Goal: Task Accomplishment & Management: Use online tool/utility

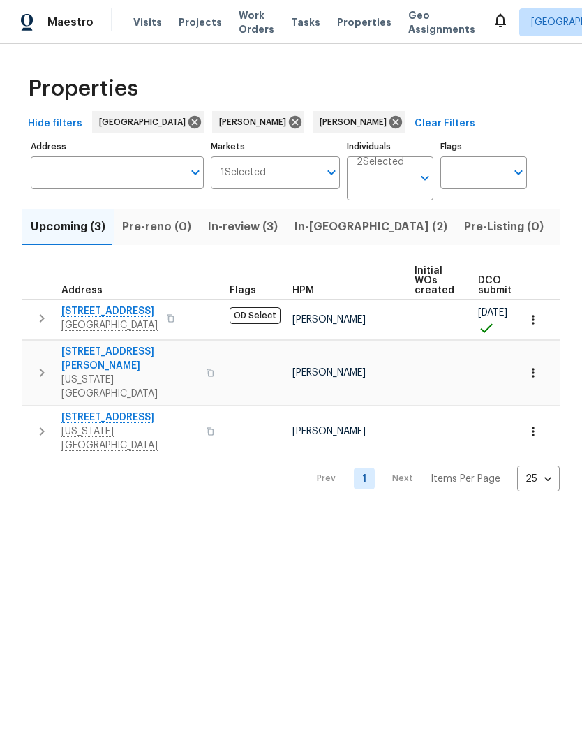
scroll to position [0, 20]
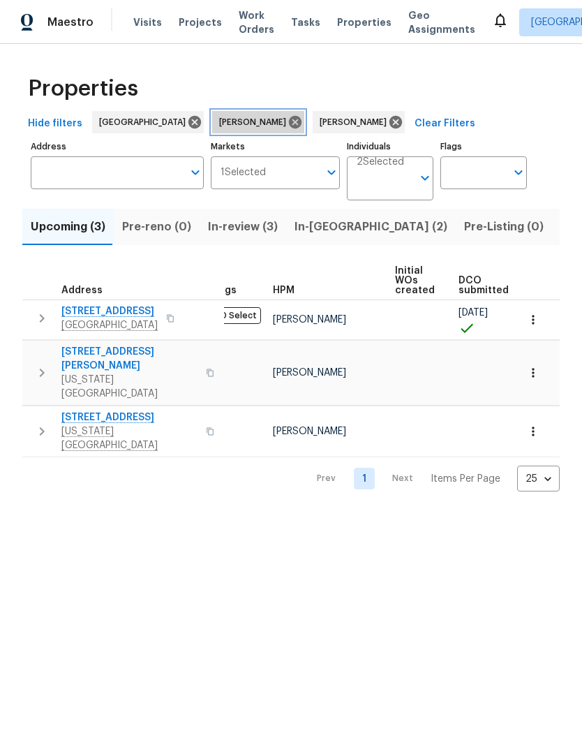
click at [287, 125] on icon at bounding box center [294, 121] width 15 height 15
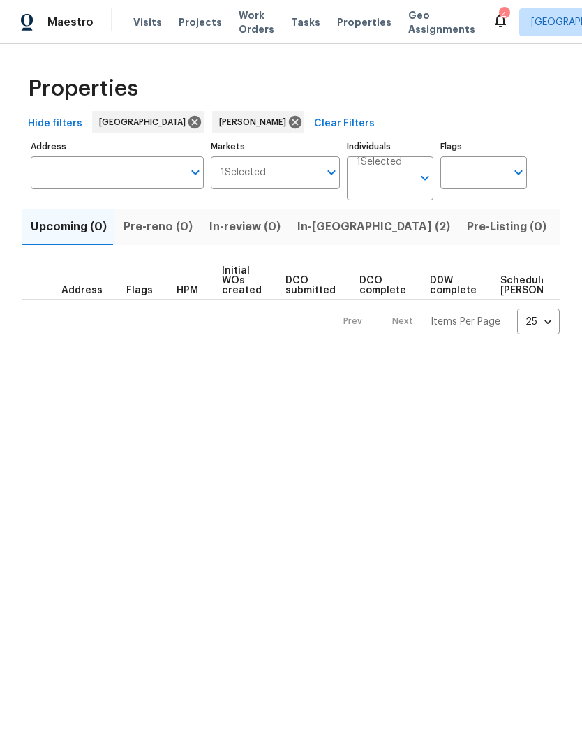
click at [492, 23] on icon at bounding box center [500, 20] width 17 height 17
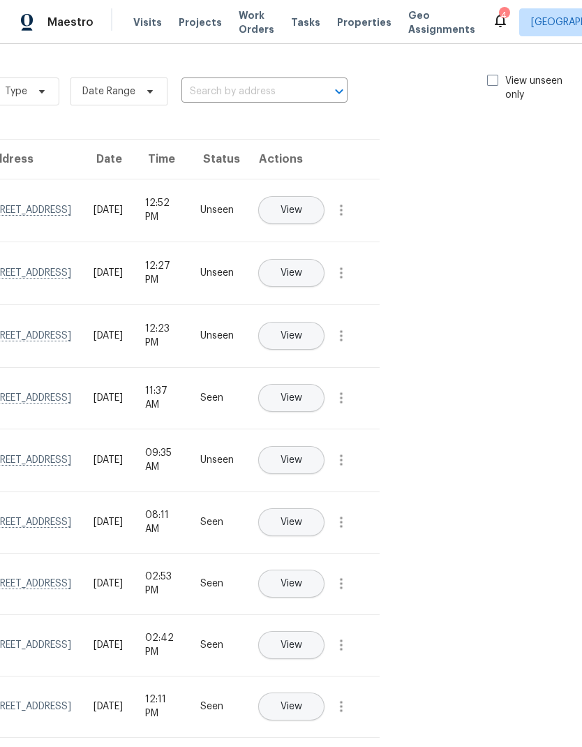
scroll to position [0, 157]
click at [488, 81] on span at bounding box center [493, 80] width 11 height 11
click at [488, 81] on input "View unseen only" at bounding box center [492, 78] width 9 height 9
checkbox input "true"
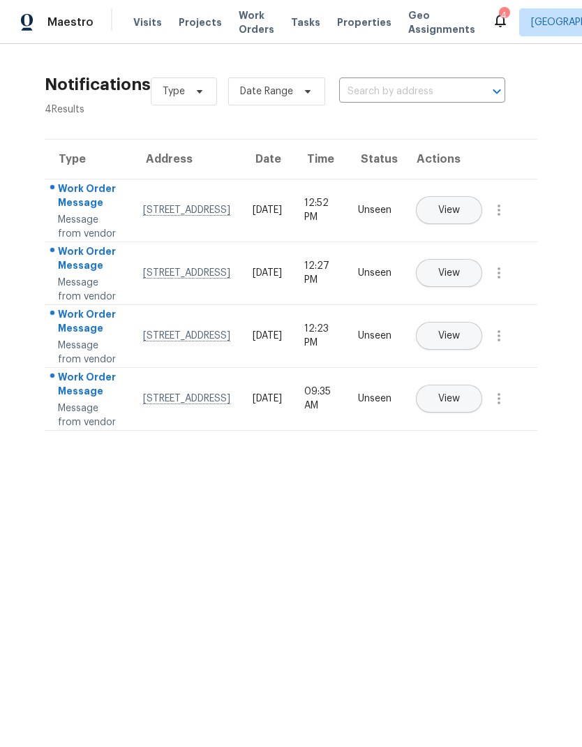
scroll to position [0, 0]
click at [507, 407] on icon "button" at bounding box center [498, 398] width 17 height 17
click at [467, 509] on div "Mark Seen" at bounding box center [419, 513] width 109 height 14
click at [504, 344] on icon "button" at bounding box center [498, 335] width 17 height 17
click at [457, 425] on div "Mark Seen" at bounding box center [419, 422] width 109 height 14
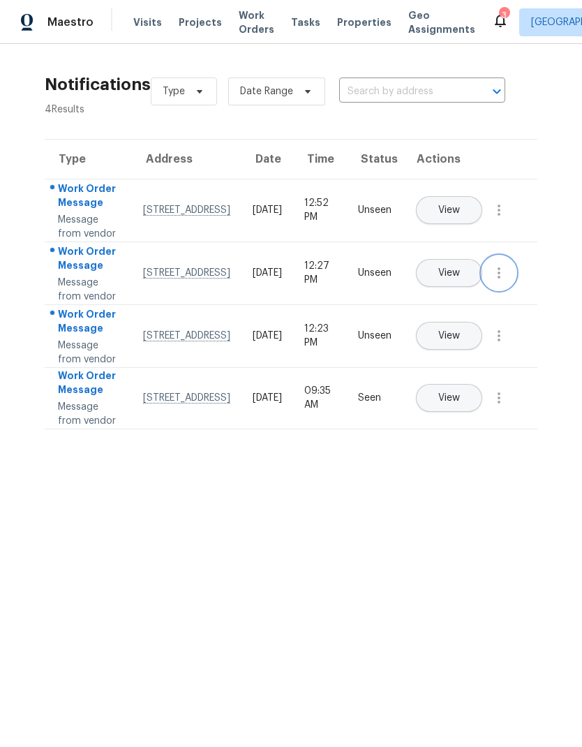
click at [511, 290] on button "button" at bounding box center [498, 272] width 33 height 33
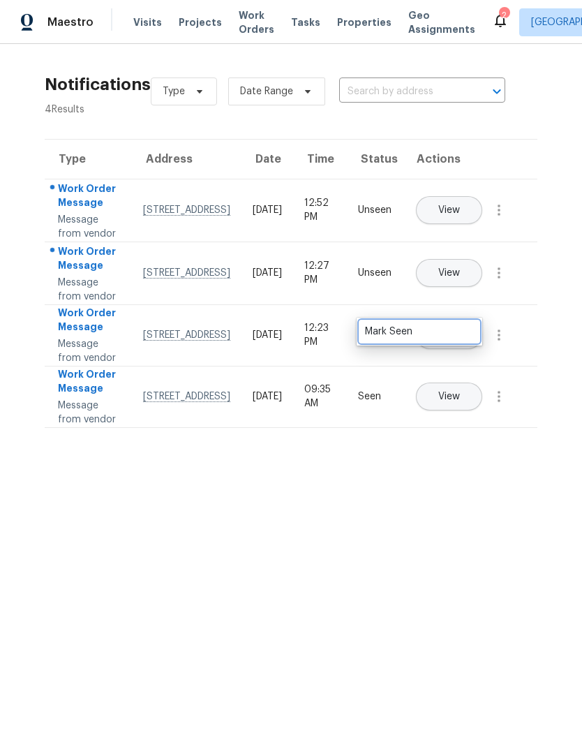
click at [445, 334] on div "Mark Seen" at bounding box center [419, 331] width 109 height 14
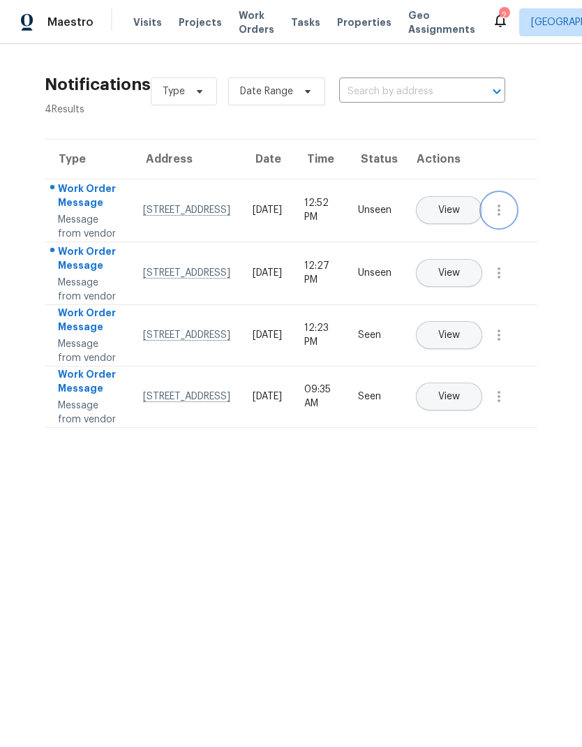
click at [509, 227] on button "button" at bounding box center [498, 209] width 33 height 33
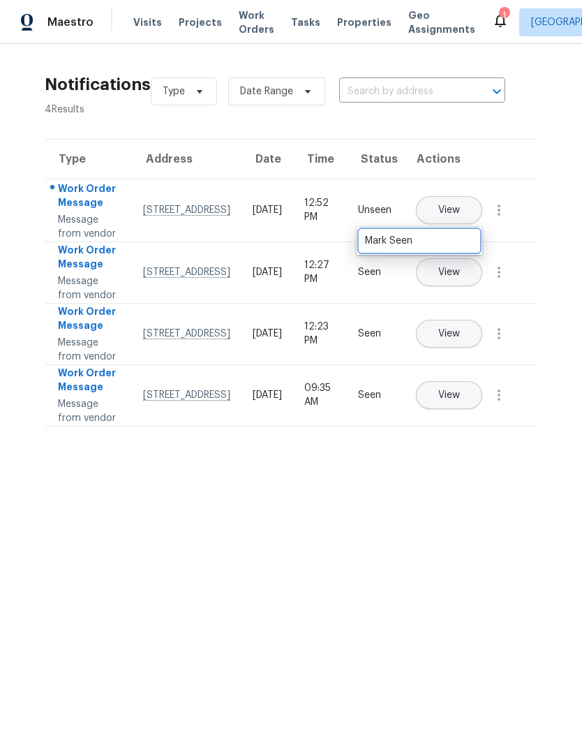
click at [457, 234] on div "Mark Seen" at bounding box center [419, 241] width 109 height 14
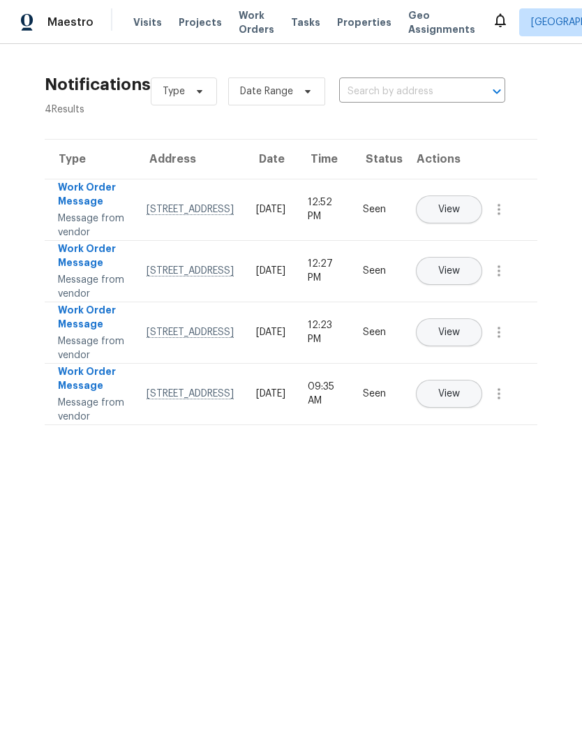
click at [354, 26] on span "Properties" at bounding box center [364, 22] width 54 height 14
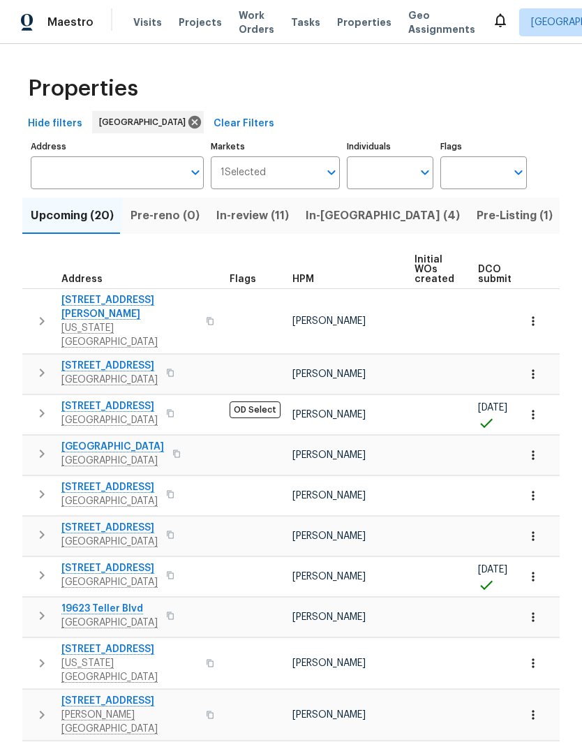
click at [411, 170] on input "Individuals" at bounding box center [380, 172] width 66 height 33
type input "Stephen lacy"
click at [372, 220] on input "checkbox" at bounding box center [372, 216] width 29 height 29
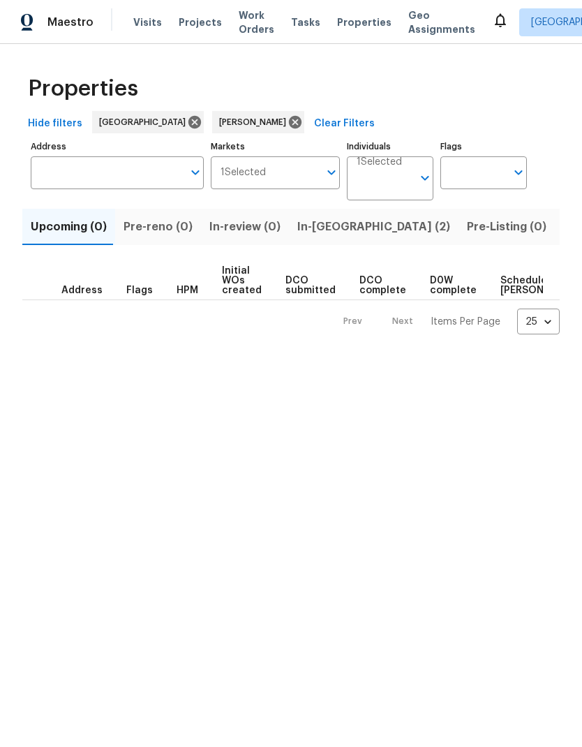
click at [328, 237] on button "In-[GEOGRAPHIC_DATA] (2)" at bounding box center [374, 227] width 170 height 36
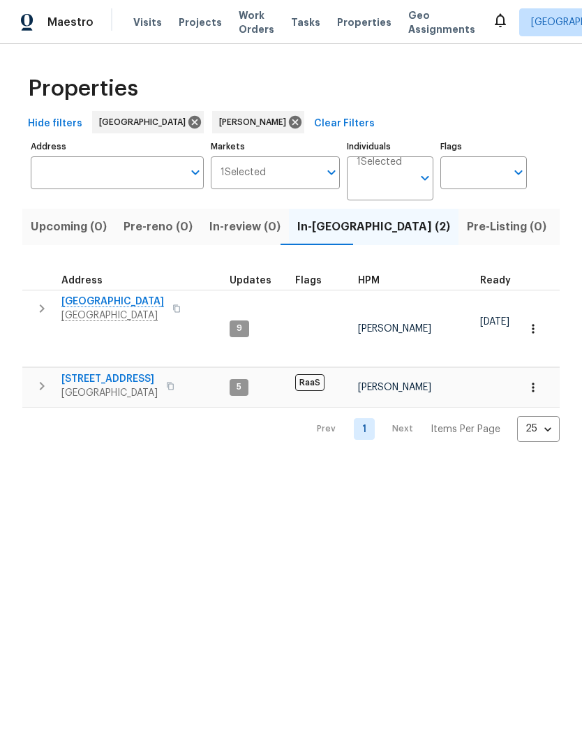
click at [145, 300] on span "1410 Waterside Village Dr" at bounding box center [112, 301] width 103 height 14
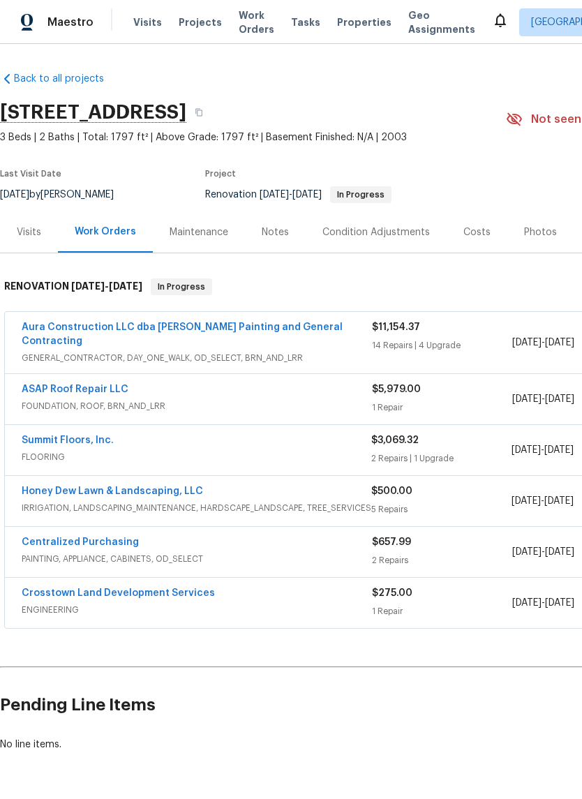
click at [299, 322] on link "Aura Construction LLC dba Logan's Painting and General Contracting" at bounding box center [182, 334] width 321 height 24
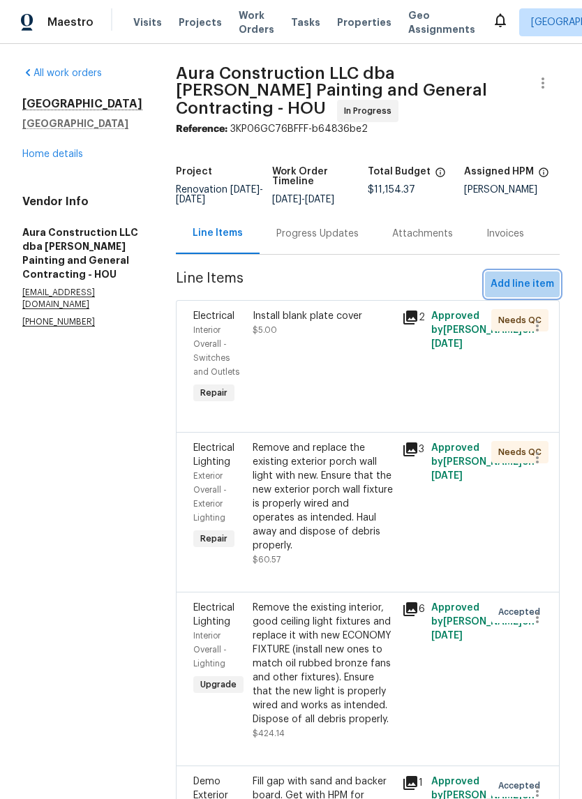
click at [530, 276] on span "Add line item" at bounding box center [521, 284] width 63 height 17
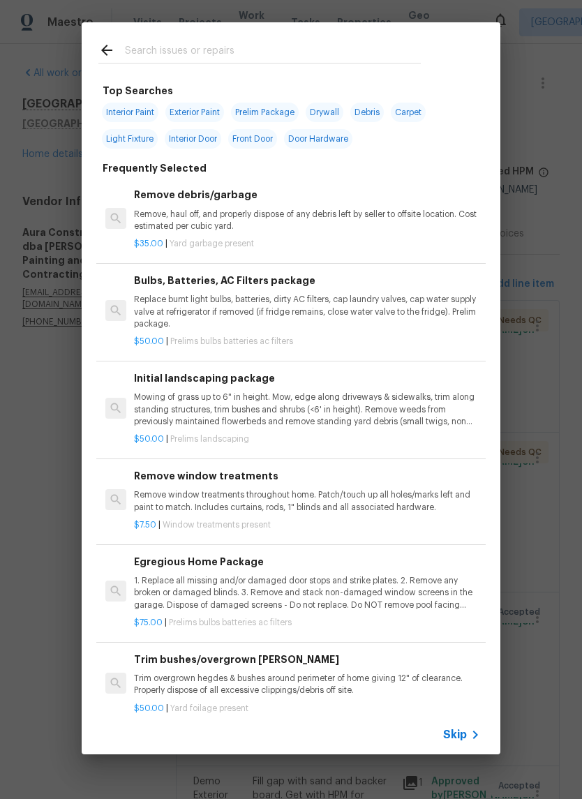
click at [325, 42] on input "text" at bounding box center [273, 52] width 296 height 21
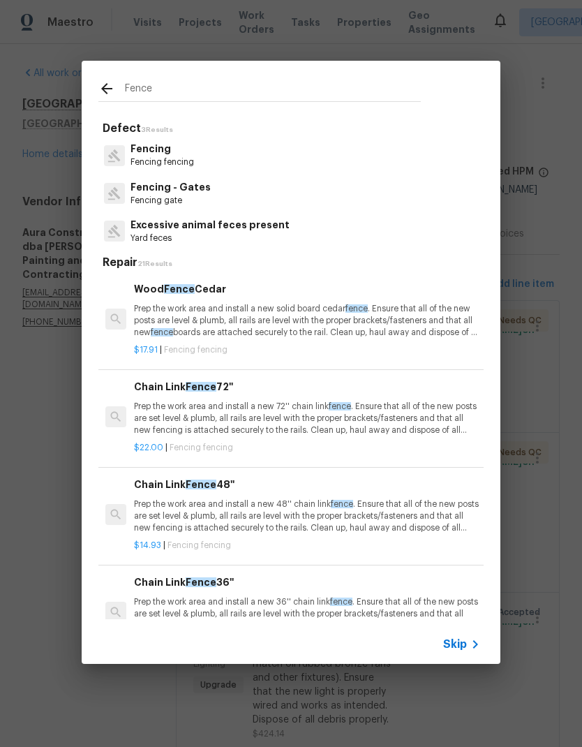
type input "Fence"
click at [207, 157] on div "Fencing Fencing fencing" at bounding box center [290, 155] width 385 height 38
click at [202, 161] on div "Fencing Fencing fencing" at bounding box center [290, 155] width 385 height 38
click at [172, 154] on p "Fencing" at bounding box center [161, 149] width 63 height 15
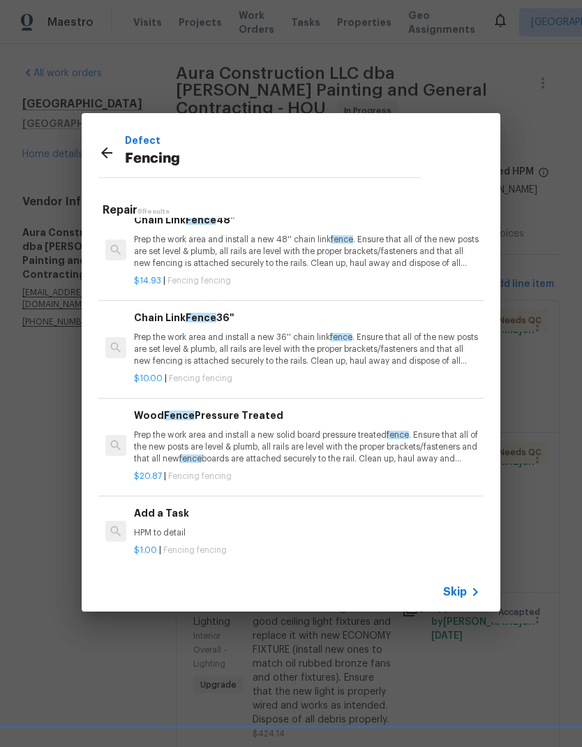
scroll to position [211, 0]
click at [185, 520] on div "Add a Task HPM to detail" at bounding box center [307, 522] width 346 height 33
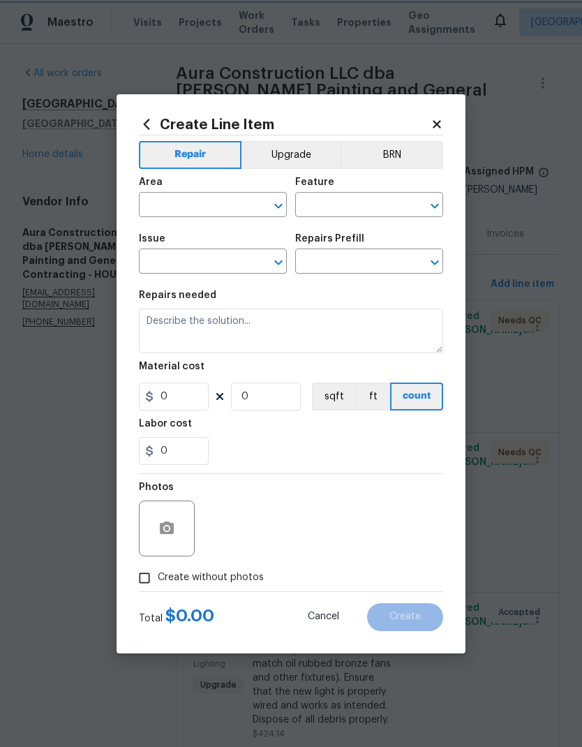
type input "Fencing"
type input "Add a Task $1.00"
type textarea "HPM to detail"
type input "1"
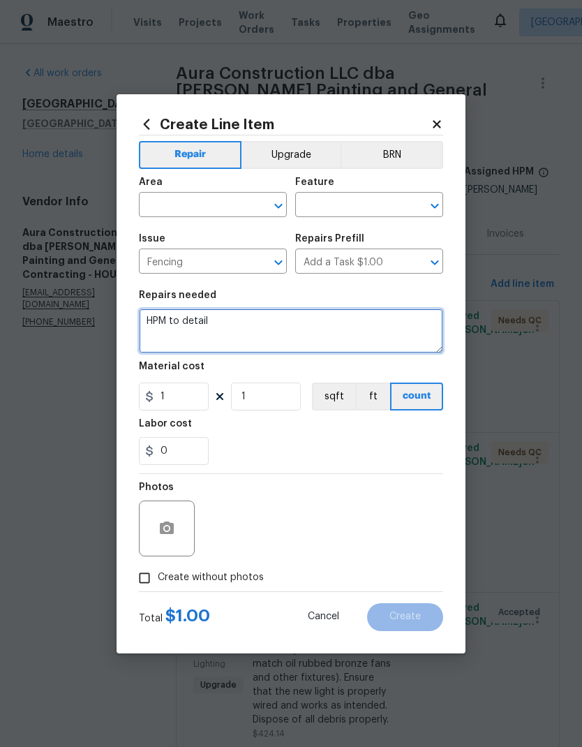
click at [163, 324] on textarea "HPM to detail" at bounding box center [291, 330] width 304 height 45
click at [163, 319] on textarea "HPM to detail" at bounding box center [291, 330] width 304 height 45
type textarea "Repair broken fence post"
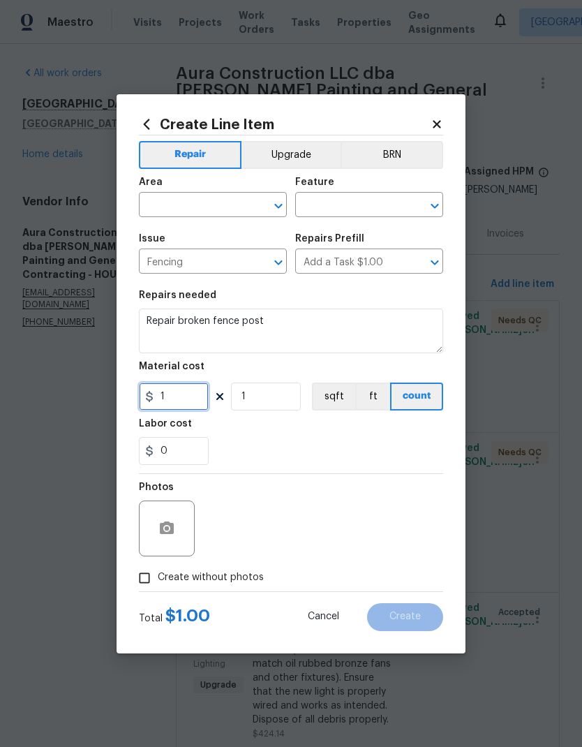
click at [190, 389] on input "1" at bounding box center [174, 396] width 70 height 28
click at [189, 389] on input "1" at bounding box center [174, 396] width 70 height 28
click at [188, 399] on input "1" at bounding box center [174, 396] width 70 height 28
type input "150"
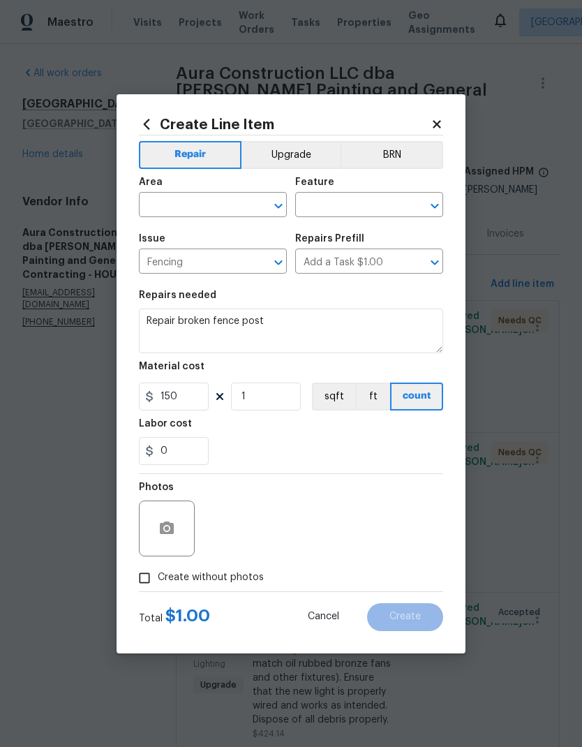
click at [246, 198] on input "text" at bounding box center [193, 206] width 109 height 22
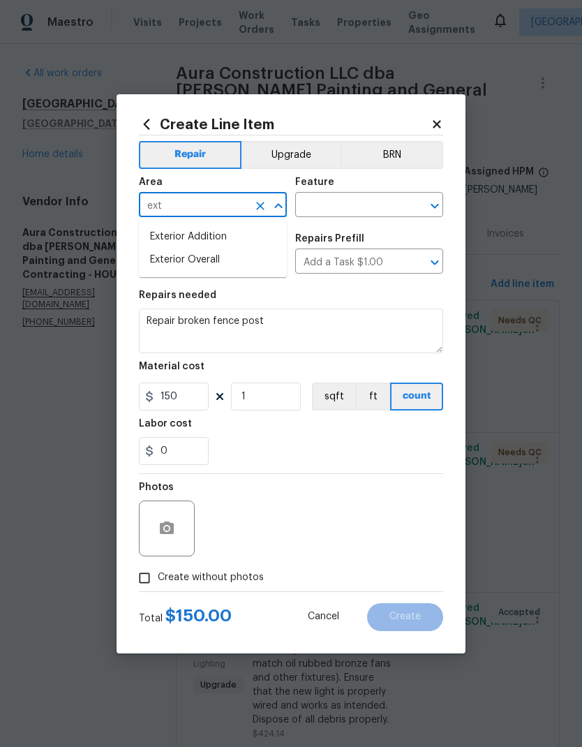
click at [250, 257] on li "Exterior Overall" at bounding box center [213, 259] width 148 height 23
type input "Exterior Overall"
click at [375, 197] on input "text" at bounding box center [349, 206] width 109 height 22
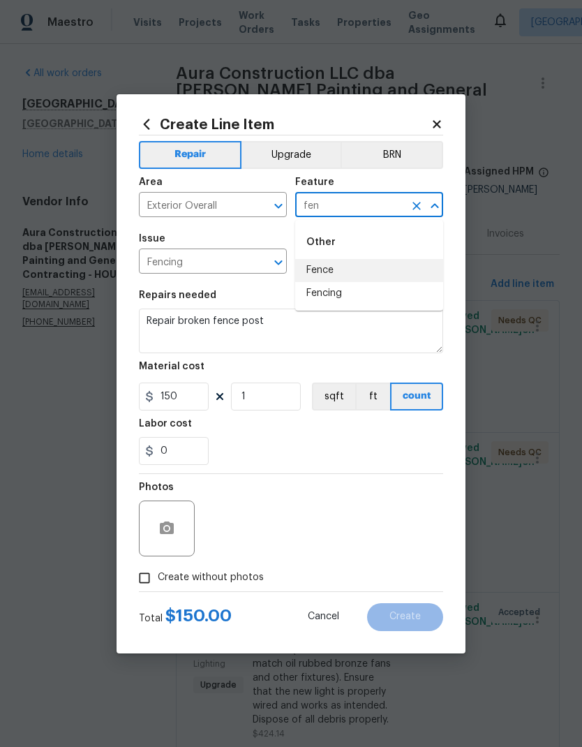
click at [366, 262] on li "Fence" at bounding box center [369, 270] width 148 height 23
type input "Fence"
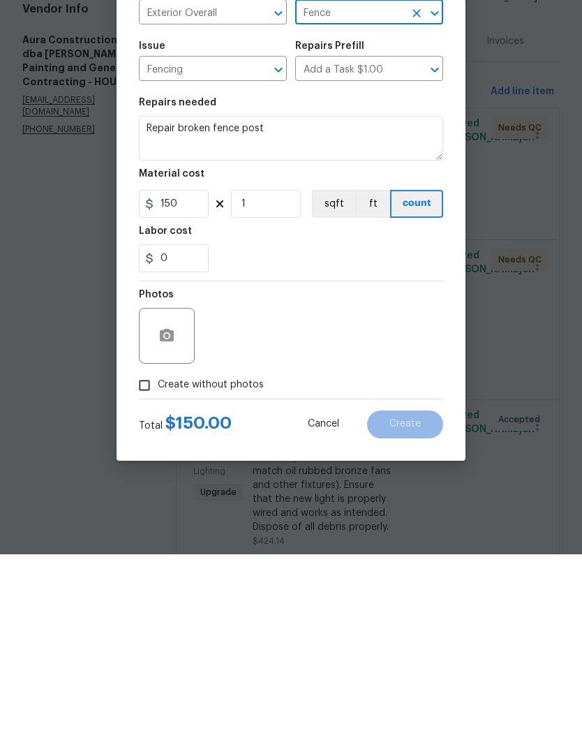
click at [232, 570] on span "Create without photos" at bounding box center [211, 577] width 106 height 15
click at [158, 564] on input "Create without photos" at bounding box center [144, 577] width 27 height 27
checkbox input "true"
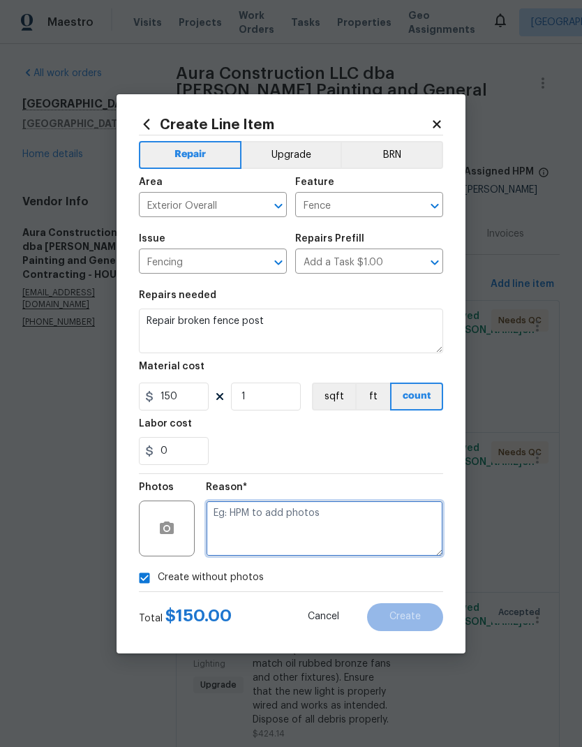
click at [329, 531] on textarea at bounding box center [324, 528] width 237 height 56
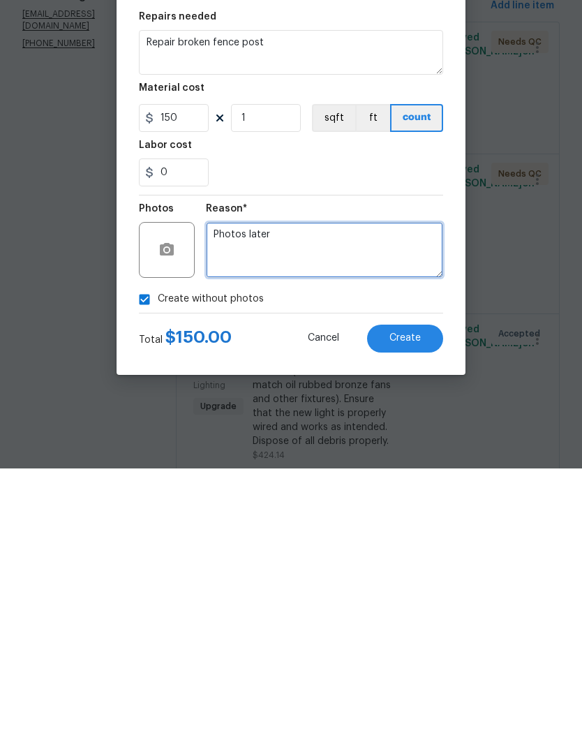
type textarea "Photos later"
click at [419, 603] on button "Create" at bounding box center [405, 617] width 76 height 28
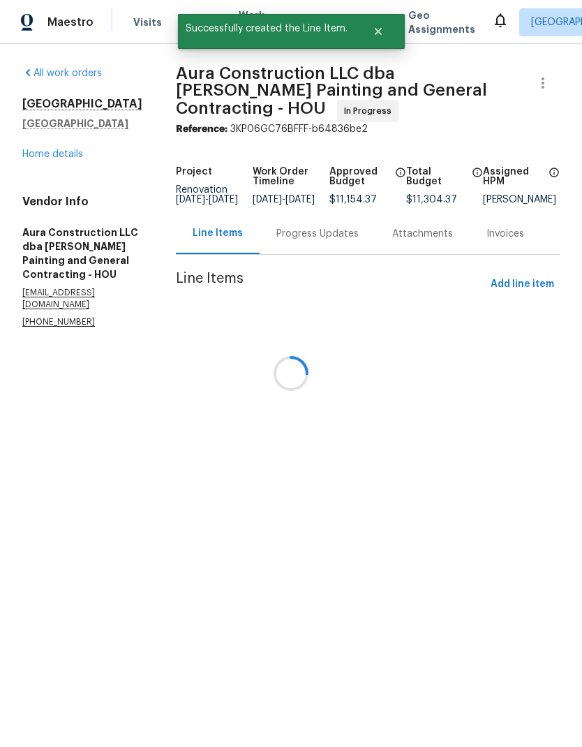
scroll to position [0, 0]
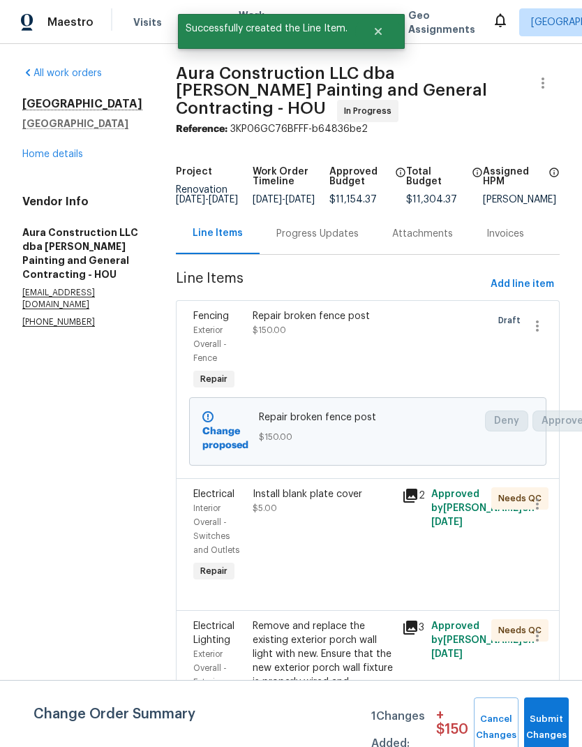
click at [535, 278] on span "Add line item" at bounding box center [521, 284] width 63 height 17
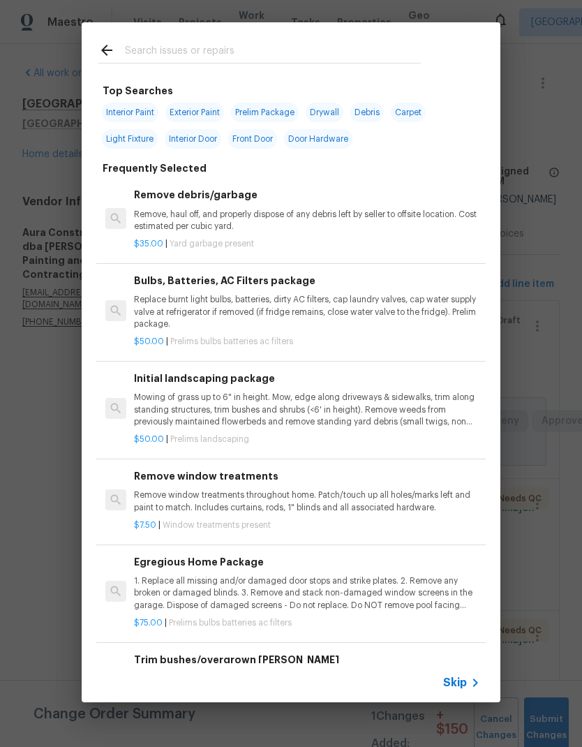
click at [227, 54] on input "text" at bounding box center [273, 52] width 296 height 21
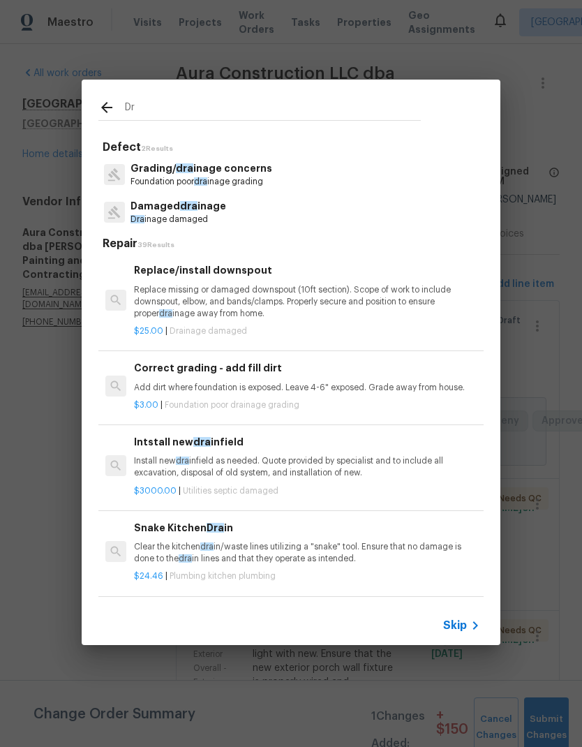
type input "D"
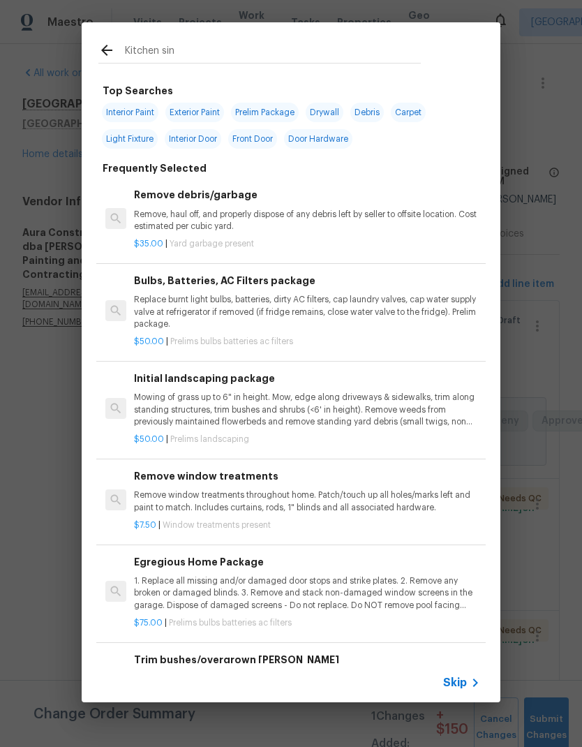
type input "Kitchen sink"
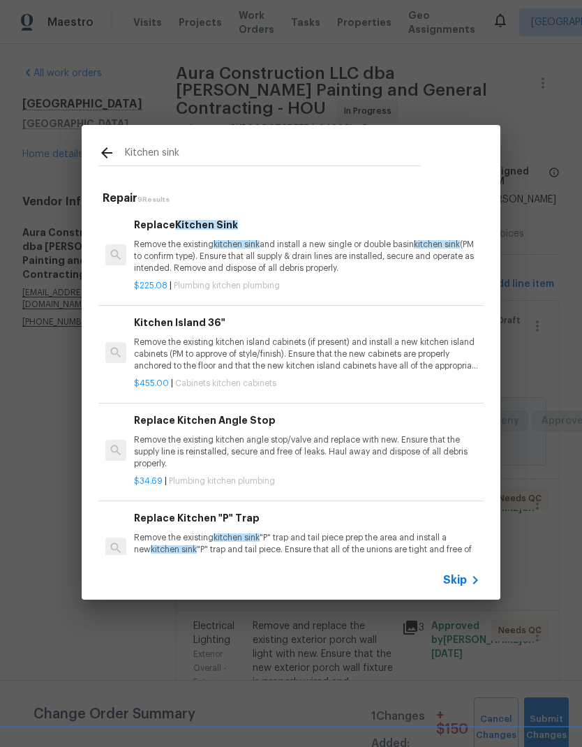
click at [358, 257] on p "Remove the existing kitchen sink and install a new single or double basin kitch…" at bounding box center [307, 257] width 346 height 36
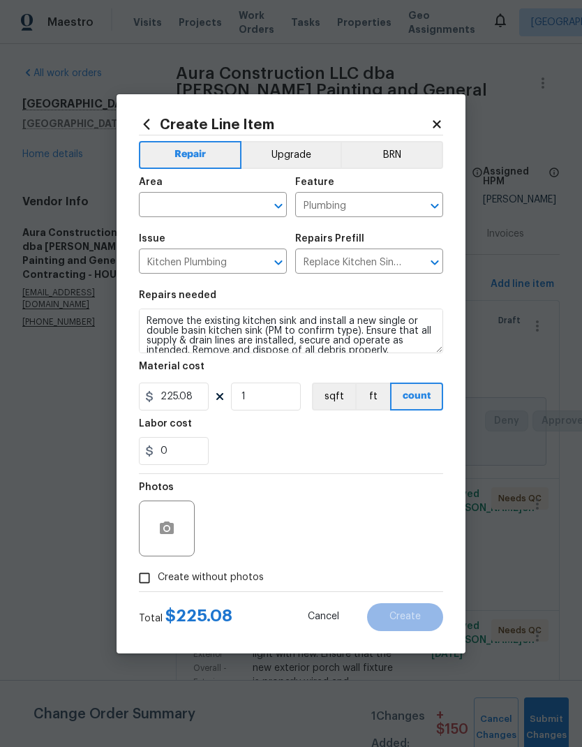
click at [230, 204] on input "text" at bounding box center [193, 206] width 109 height 22
click at [207, 240] on li "Kitchen" at bounding box center [213, 236] width 148 height 23
type input "Kitchen"
click at [361, 257] on input "Replace Kitchen Sink $225.08" at bounding box center [349, 263] width 109 height 22
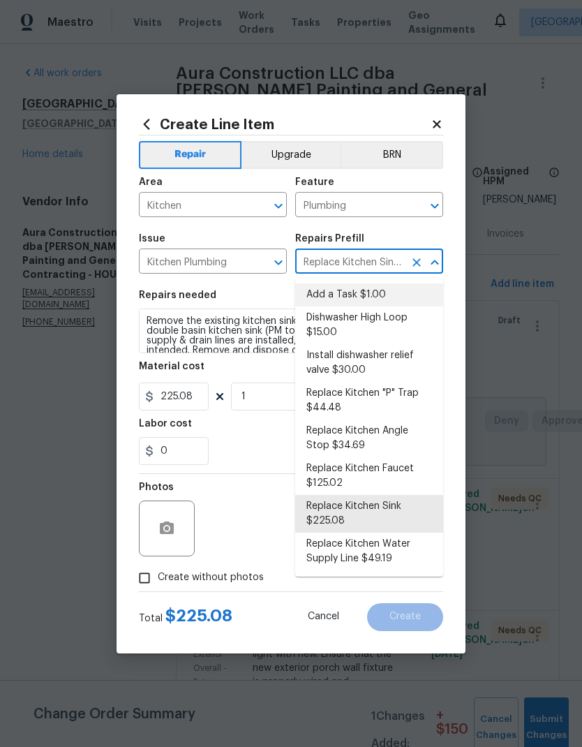
click at [370, 293] on li "Add a Task $1.00" at bounding box center [369, 294] width 148 height 23
type input "Replace Kitchen Sink $225.08"
type textarea "HPM to detail"
type input "Add a Task $1.00"
type input "1"
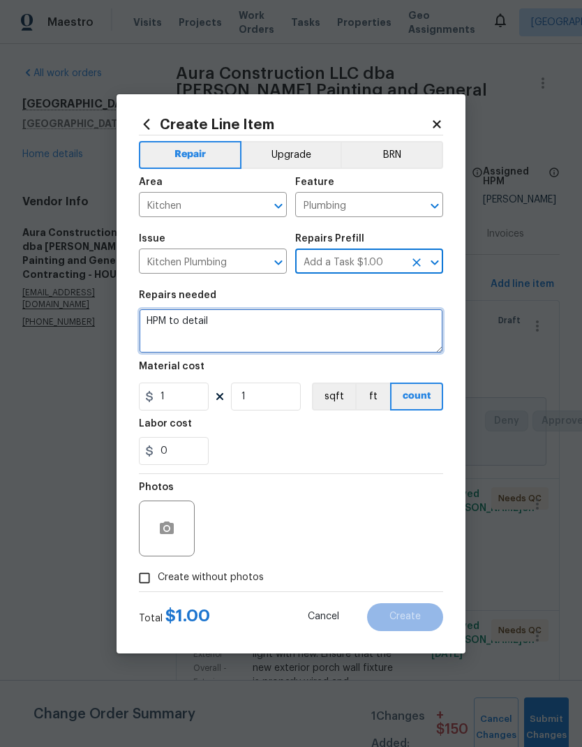
click at [158, 326] on textarea "HPM to detail" at bounding box center [291, 330] width 304 height 45
click at [169, 317] on textarea "HPM to detail" at bounding box center [291, 330] width 304 height 45
click at [168, 316] on textarea "HPM to detail" at bounding box center [291, 330] width 304 height 45
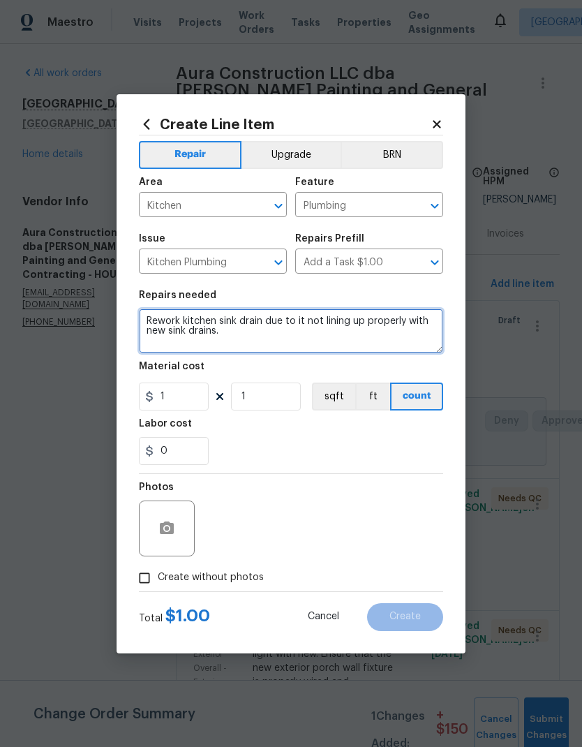
type textarea "Rework kitchen sink drain due to it not lining up properly with new sink drains."
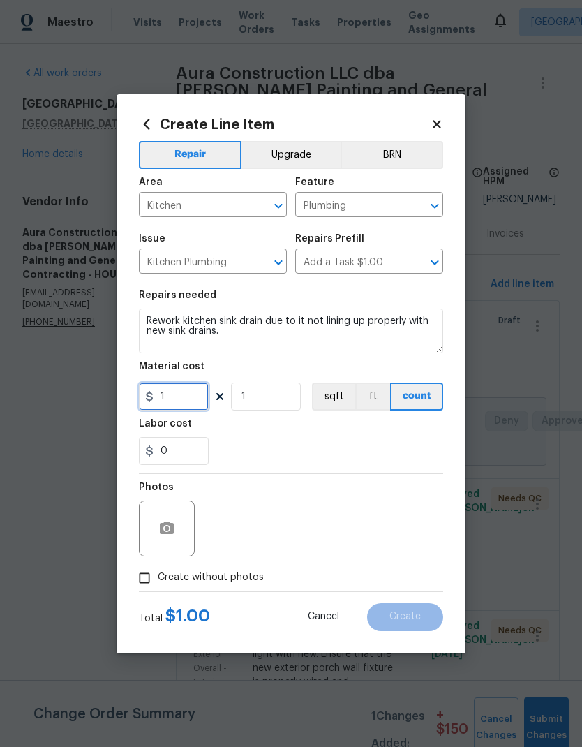
click at [189, 394] on input "1" at bounding box center [174, 396] width 70 height 28
click at [192, 397] on input "1" at bounding box center [174, 396] width 70 height 28
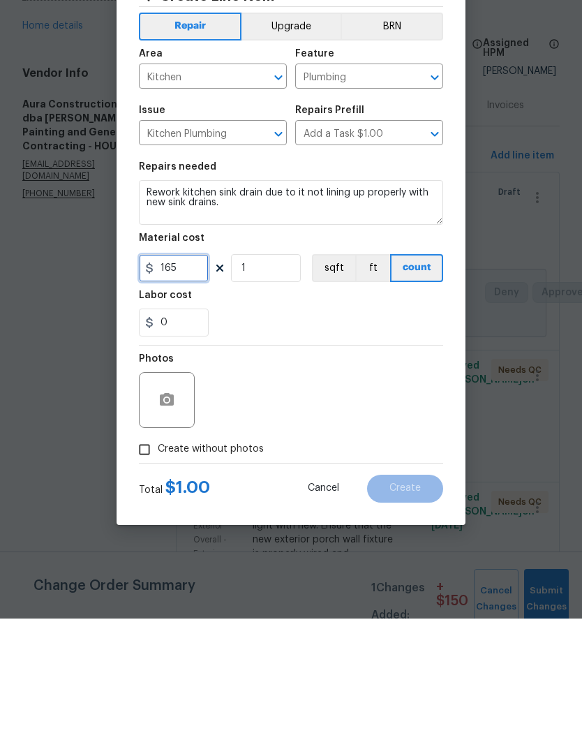
type input "165"
click at [189, 570] on span "Create without photos" at bounding box center [211, 577] width 106 height 15
click at [158, 564] on input "Create without photos" at bounding box center [144, 577] width 27 height 27
checkbox input "true"
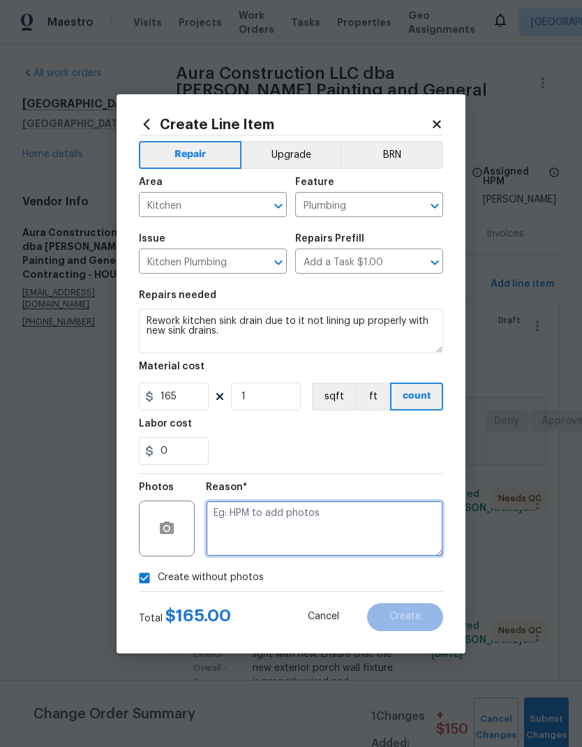
click at [299, 520] on textarea at bounding box center [324, 528] width 237 height 56
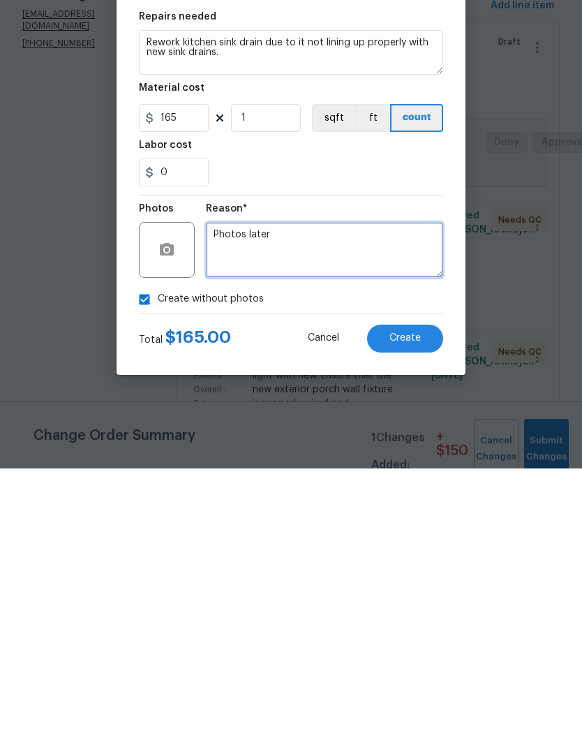
type textarea "Photos later"
click at [414, 611] on span "Create" at bounding box center [404, 616] width 31 height 10
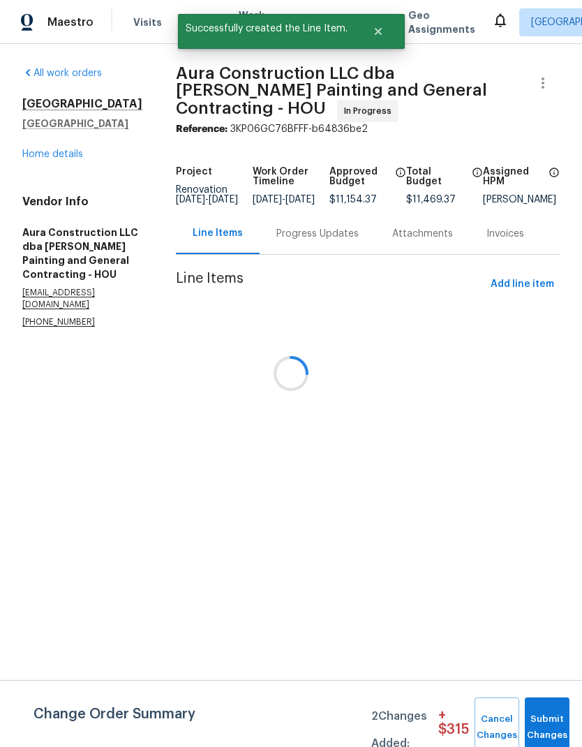
scroll to position [0, 0]
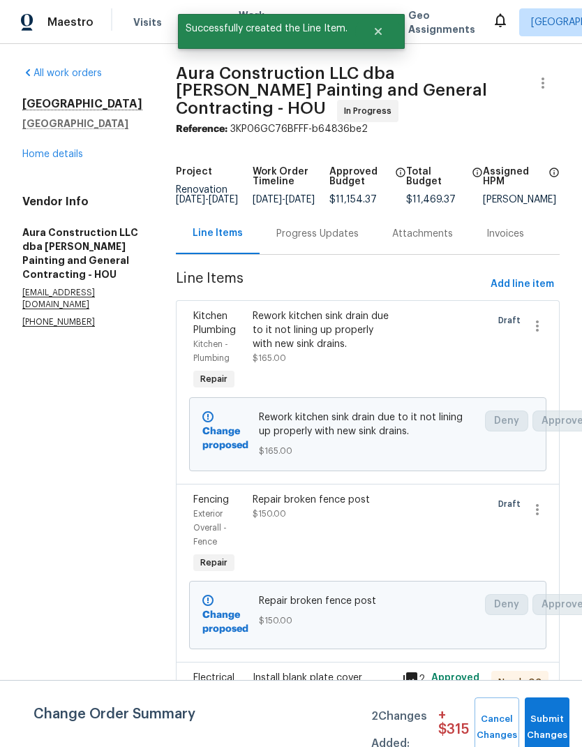
click at [534, 280] on span "Add line item" at bounding box center [521, 284] width 63 height 17
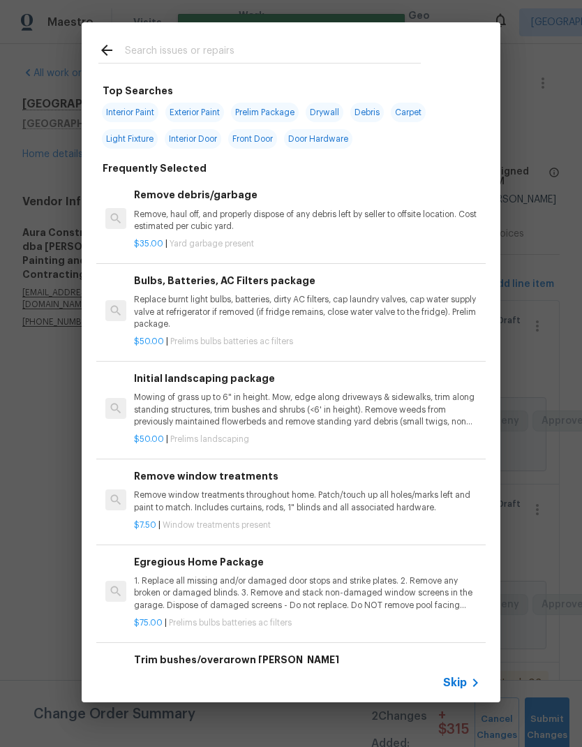
click at [251, 56] on input "text" at bounding box center [273, 52] width 296 height 21
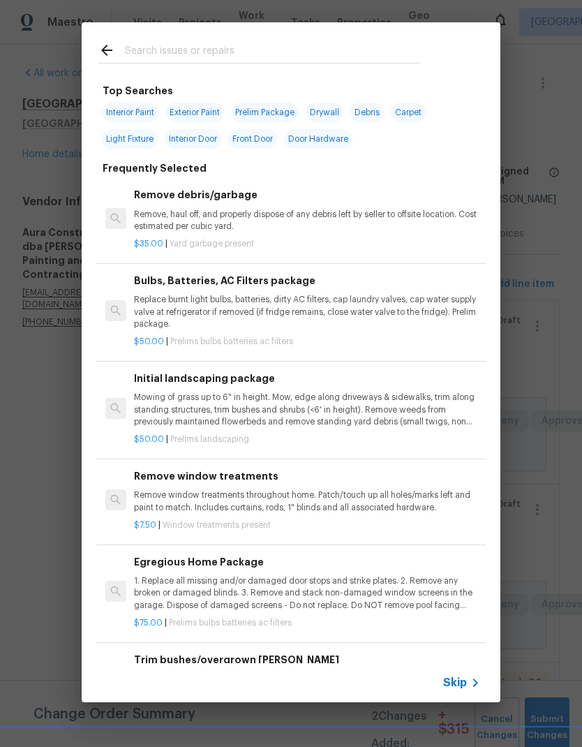
click at [133, 112] on span "Interior Paint" at bounding box center [130, 113] width 57 height 20
type input "Interior Paint"
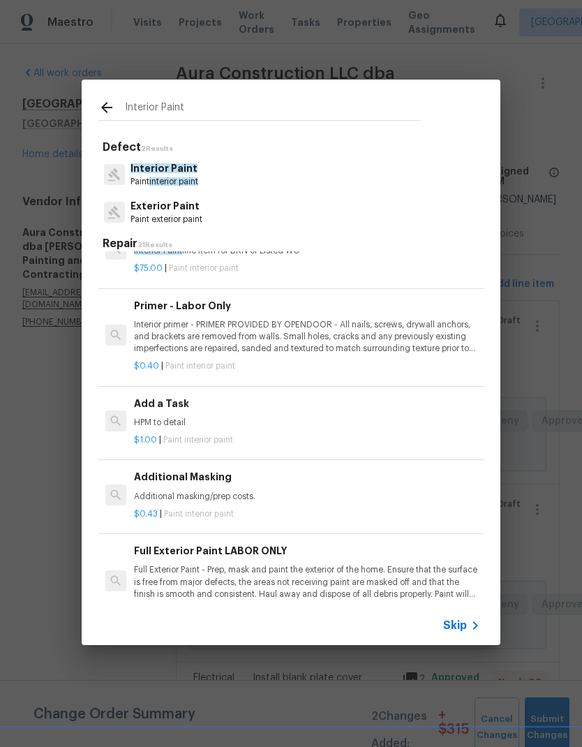
scroll to position [308, 0]
click at [163, 412] on div "Add a Task HPM to detail" at bounding box center [307, 412] width 346 height 33
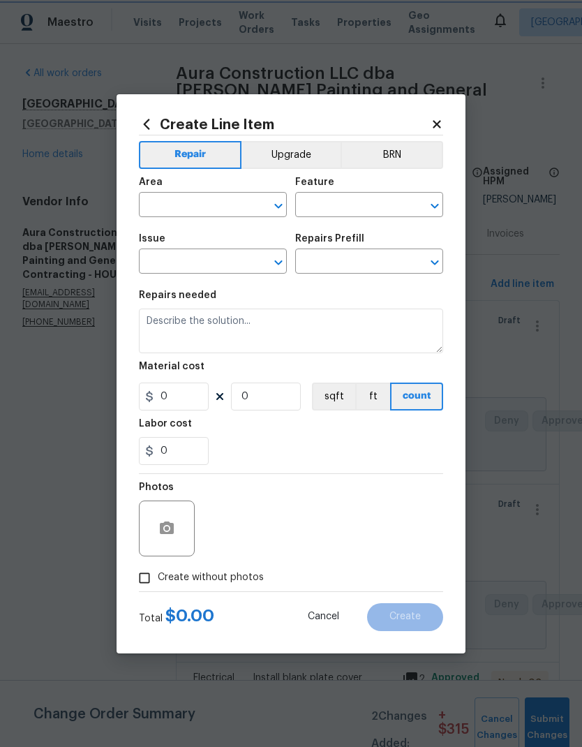
type input "Overall Paint"
type input "Interior Paint"
type input "Add a Task $1.00"
type textarea "HPM to detail"
type input "1"
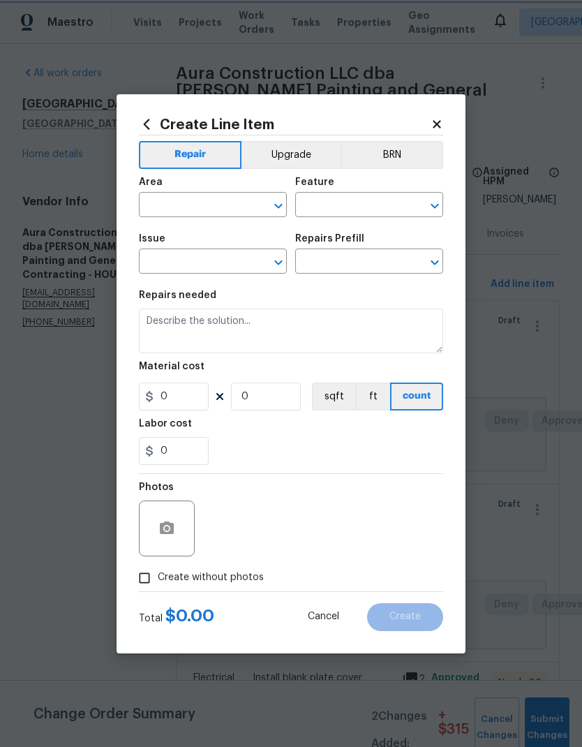
type input "1"
click at [174, 402] on input "1" at bounding box center [174, 396] width 70 height 28
type input "225"
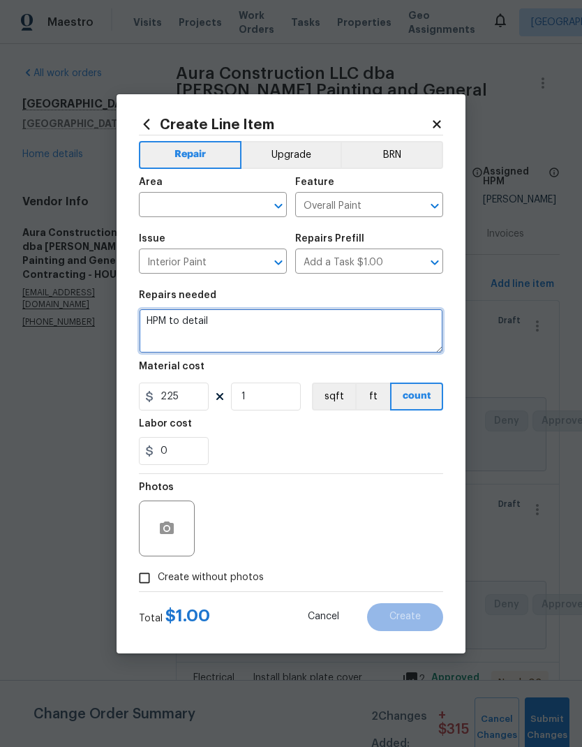
click at [317, 327] on textarea "HPM to detail" at bounding box center [291, 330] width 304 height 45
click at [163, 324] on textarea "HPM to detail" at bounding box center [291, 330] width 304 height 45
type textarea "P"
type textarea "Labor for primer on kitchen cabinets"
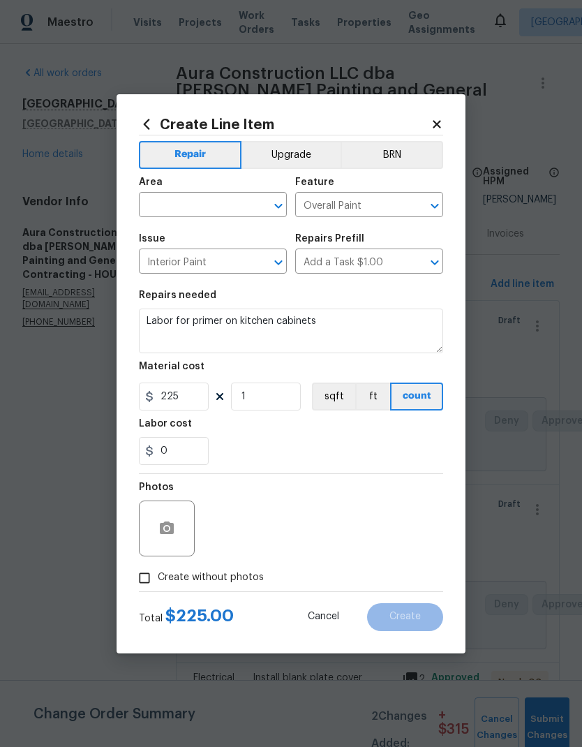
click at [237, 214] on input "text" at bounding box center [193, 206] width 109 height 22
click at [237, 237] on li "Kitchen" at bounding box center [213, 236] width 148 height 23
type input "Kitchen"
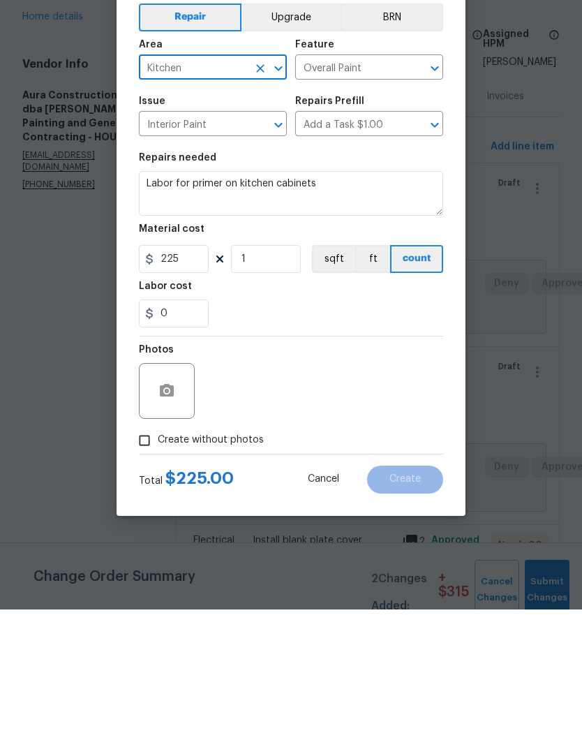
click at [226, 570] on span "Create without photos" at bounding box center [211, 577] width 106 height 15
click at [158, 564] on input "Create without photos" at bounding box center [144, 577] width 27 height 27
checkbox input "true"
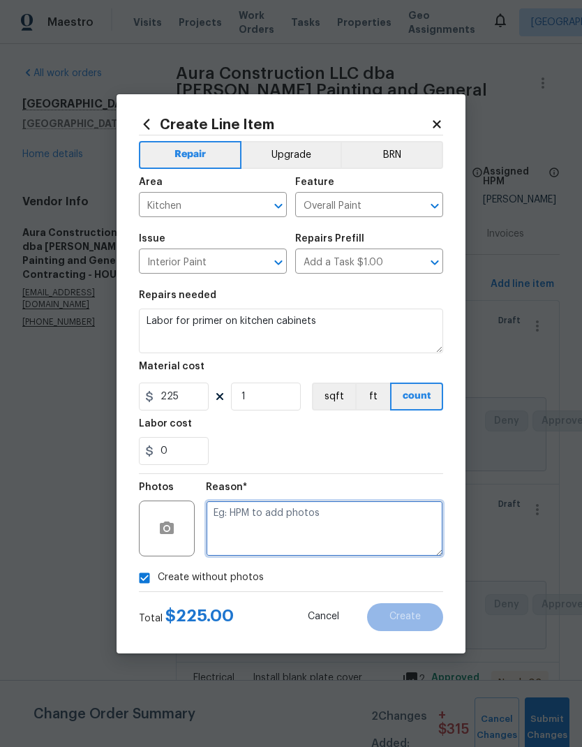
click at [328, 519] on textarea at bounding box center [324, 528] width 237 height 56
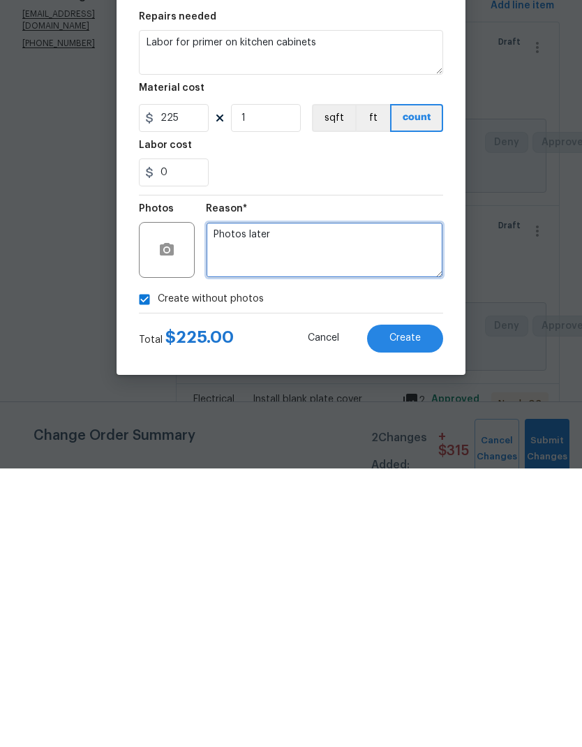
type textarea "Photos later"
click at [421, 603] on button "Create" at bounding box center [405, 617] width 76 height 28
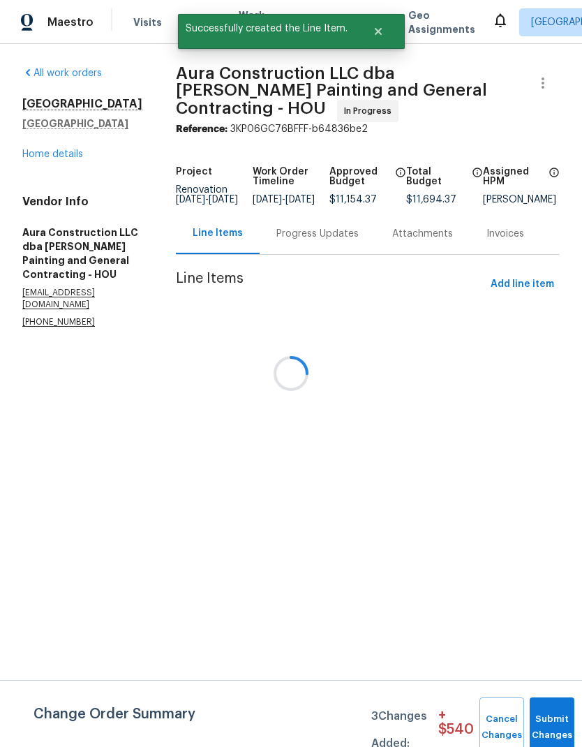
scroll to position [0, 0]
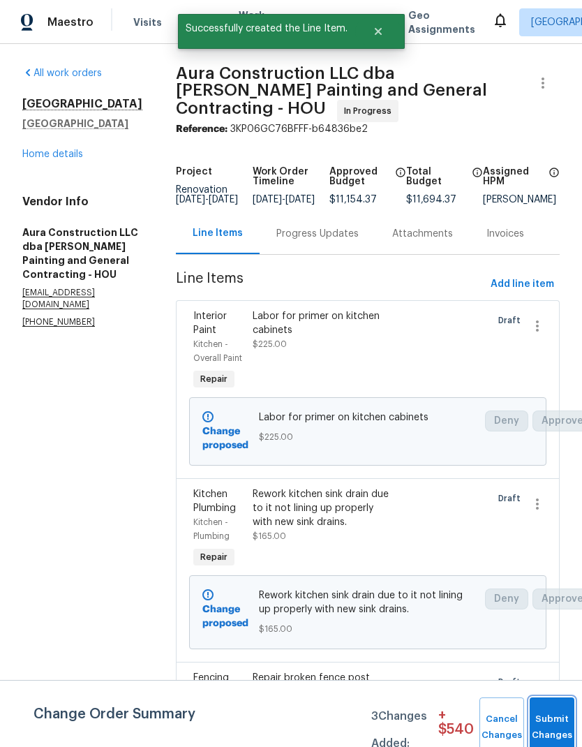
click at [557, 714] on button "Submit Changes" at bounding box center [552, 727] width 45 height 60
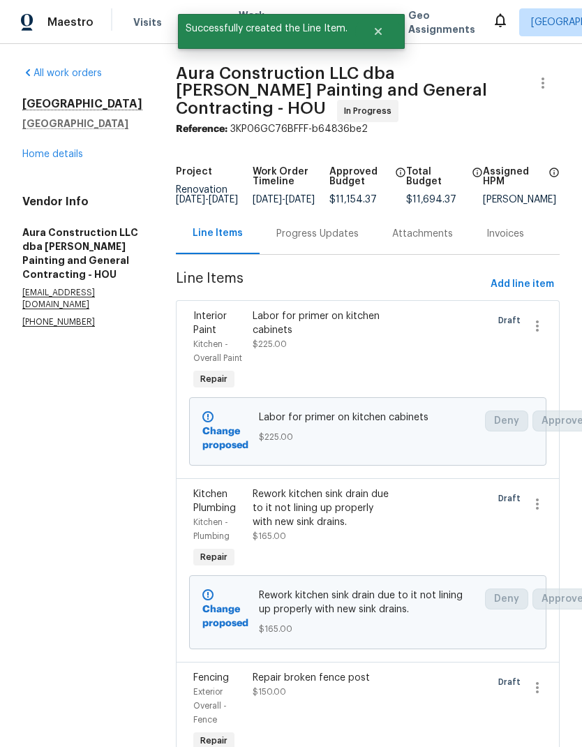
click at [65, 159] on link "Home details" at bounding box center [52, 154] width 61 height 10
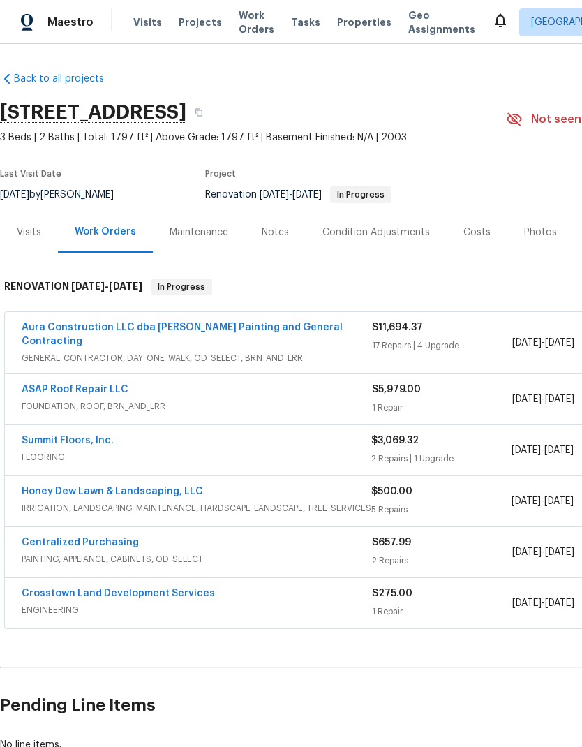
click at [492, 22] on icon at bounding box center [500, 20] width 17 height 17
